Goal: Information Seeking & Learning: Learn about a topic

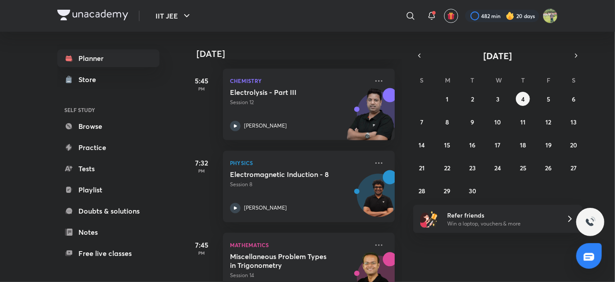
scroll to position [896, 0]
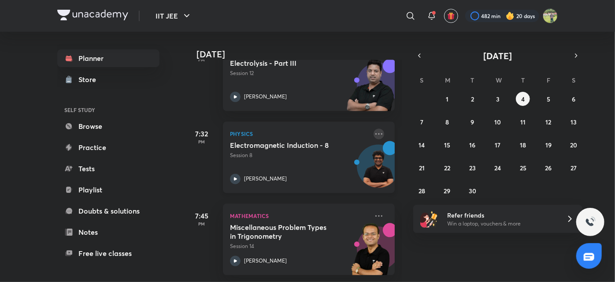
click at [375, 133] on icon at bounding box center [378, 133] width 7 height 1
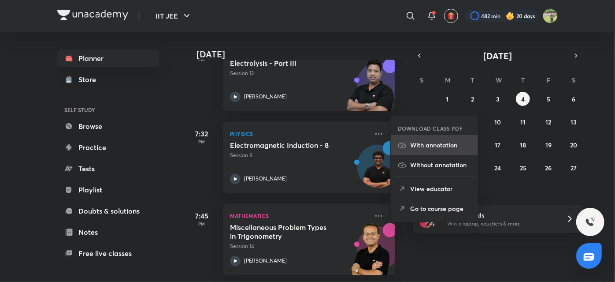
click at [420, 136] on li "With annotation" at bounding box center [434, 145] width 87 height 20
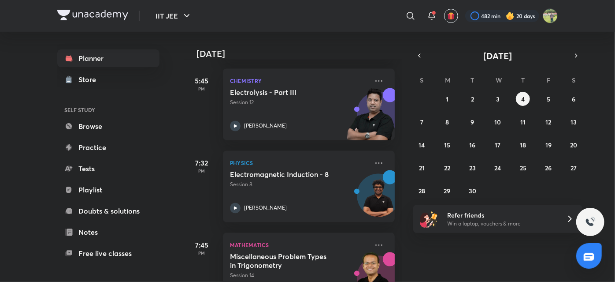
scroll to position [896, 0]
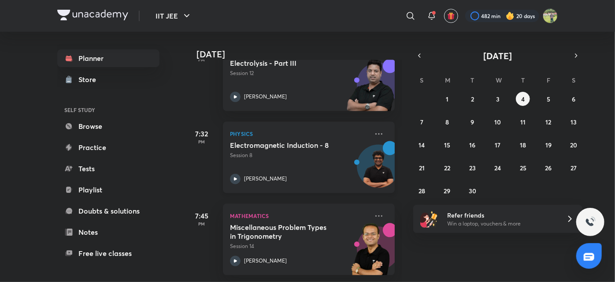
click at [264, 151] on p "Session 8" at bounding box center [299, 155] width 138 height 8
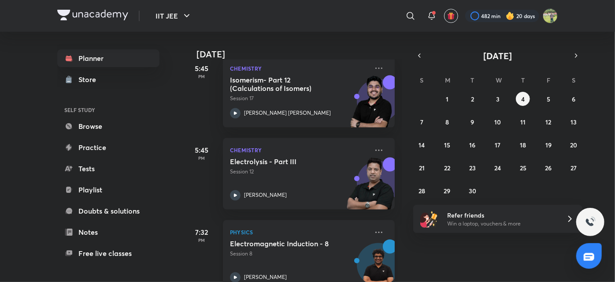
scroll to position [793, 0]
click at [290, 169] on p "Session 12" at bounding box center [299, 171] width 138 height 8
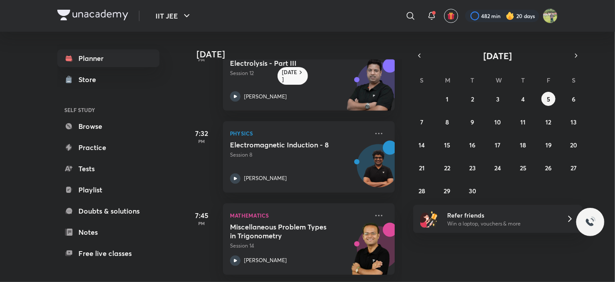
scroll to position [671, 0]
